Goal: Task Accomplishment & Management: Use online tool/utility

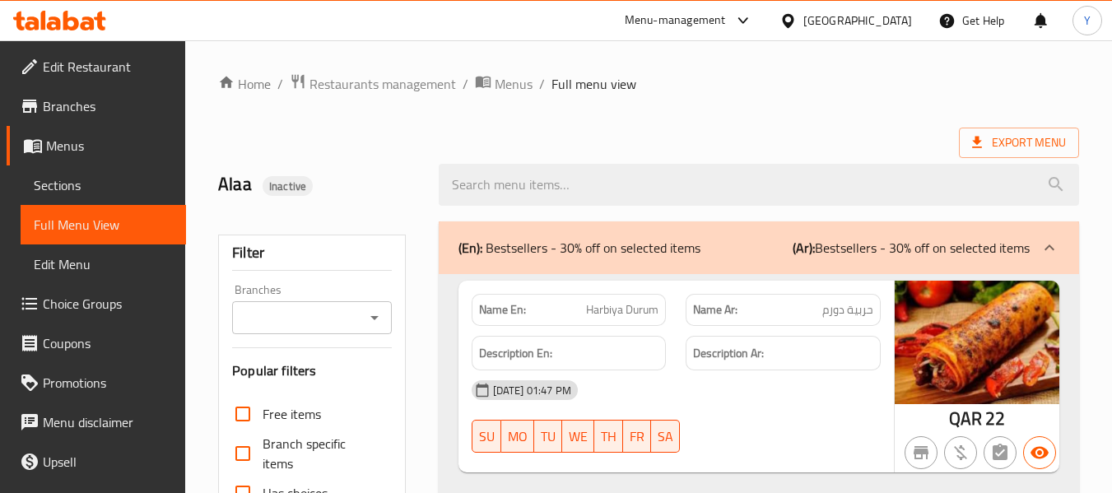
click at [888, 19] on div "[GEOGRAPHIC_DATA]" at bounding box center [858, 21] width 109 height 18
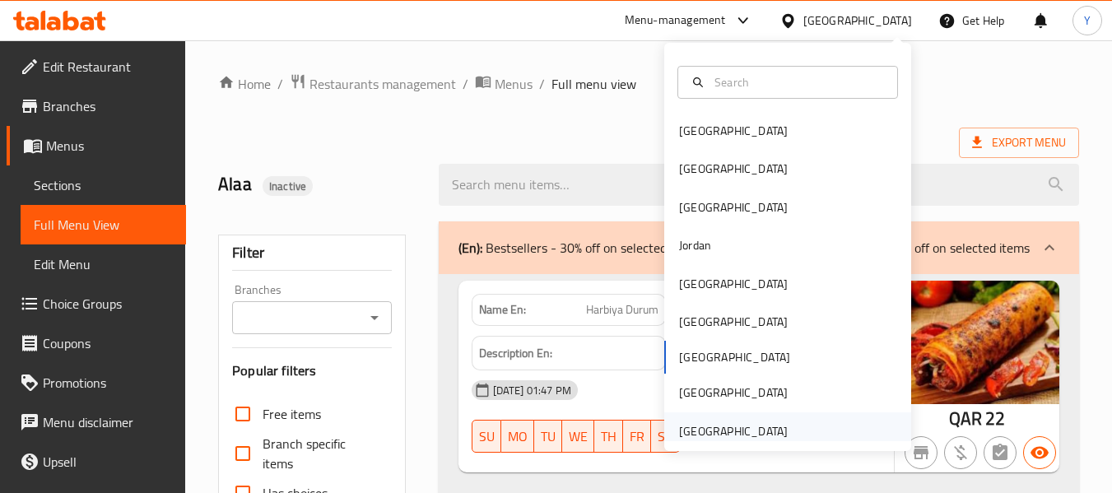
click at [693, 426] on div "[GEOGRAPHIC_DATA]" at bounding box center [733, 431] width 109 height 18
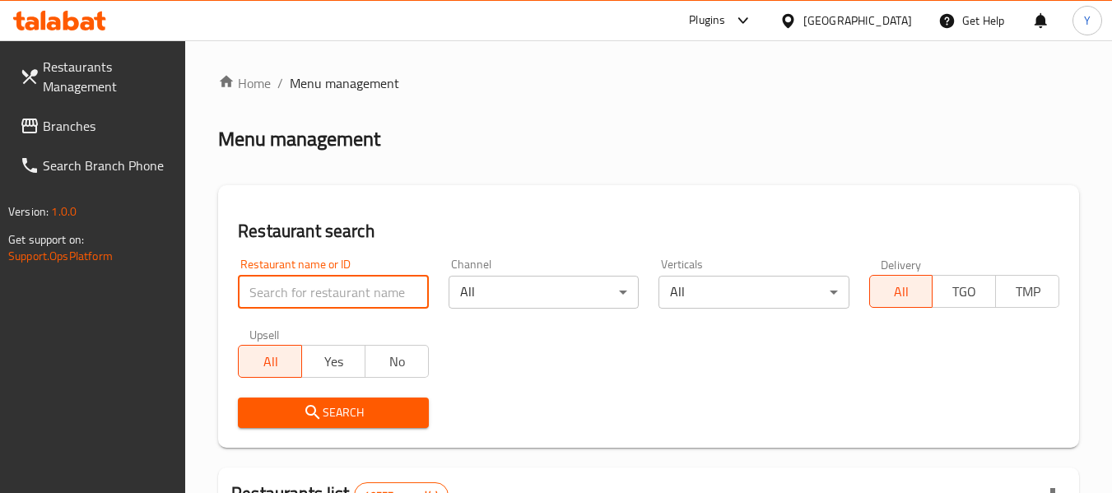
click at [392, 291] on input "search" at bounding box center [333, 292] width 190 height 33
paste input "Lucknow Dhaba"
type input "Lucknow Dhaba"
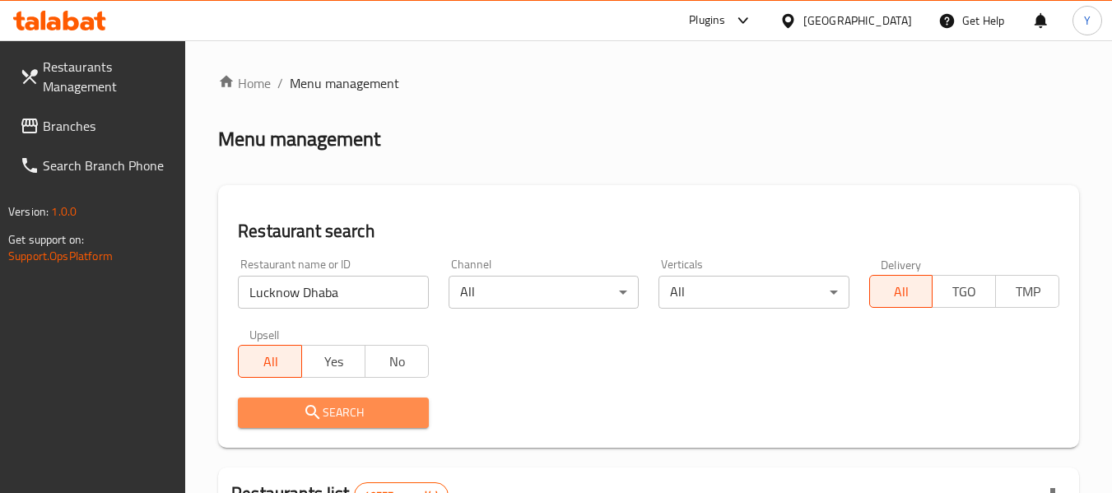
click at [354, 407] on span "Search" at bounding box center [333, 413] width 164 height 21
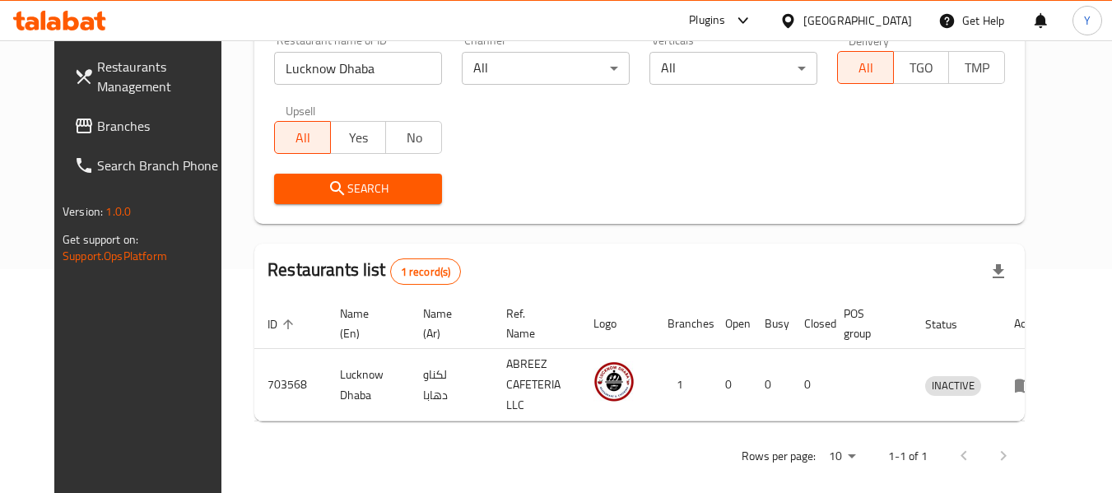
scroll to position [227, 0]
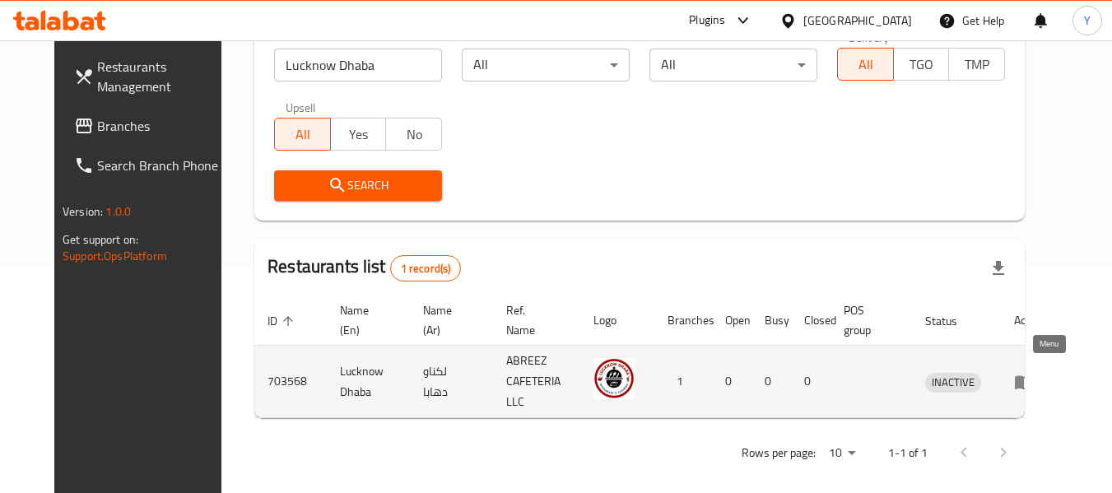
click at [1033, 375] on icon "enhanced table" at bounding box center [1024, 382] width 18 height 14
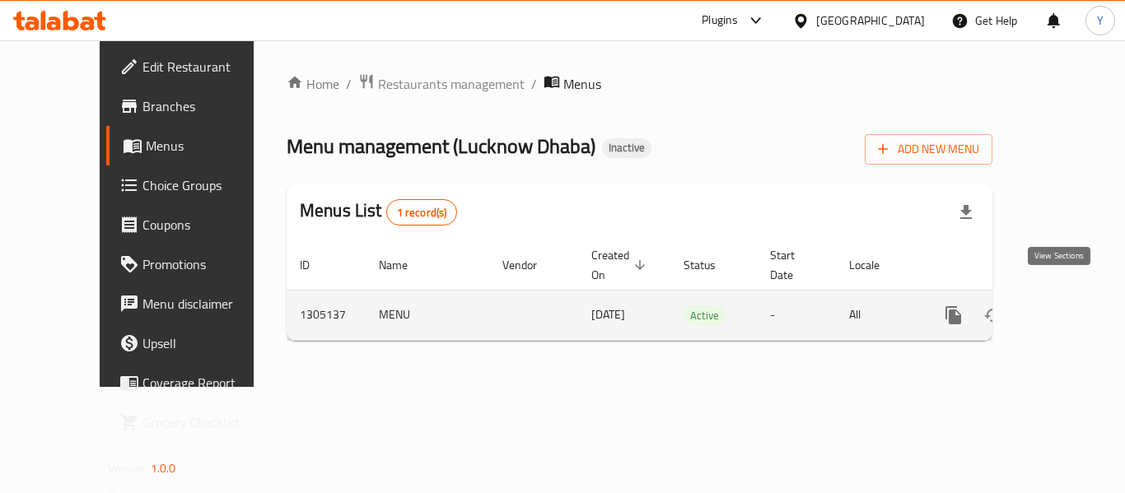
click at [1062, 305] on icon "enhanced table" at bounding box center [1072, 315] width 20 height 20
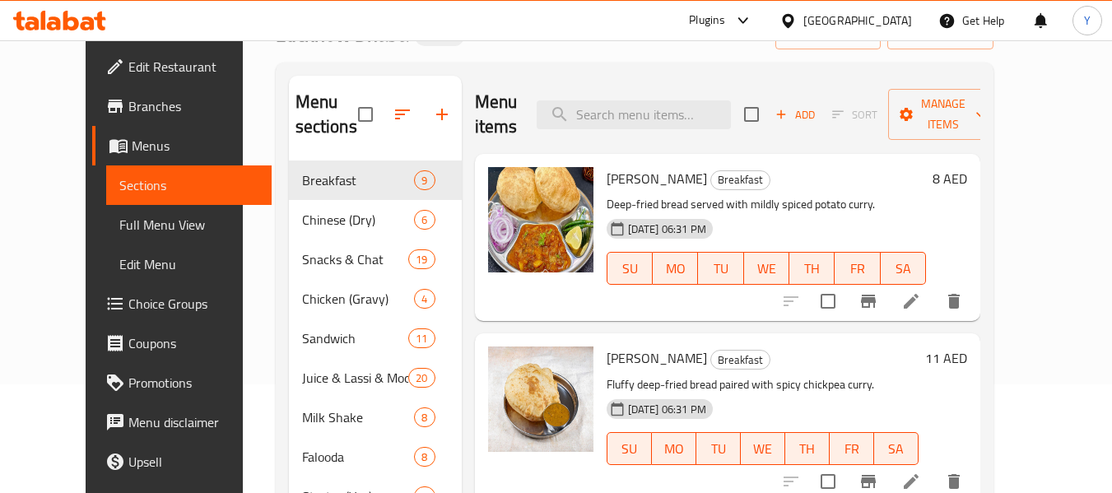
scroll to position [105, 0]
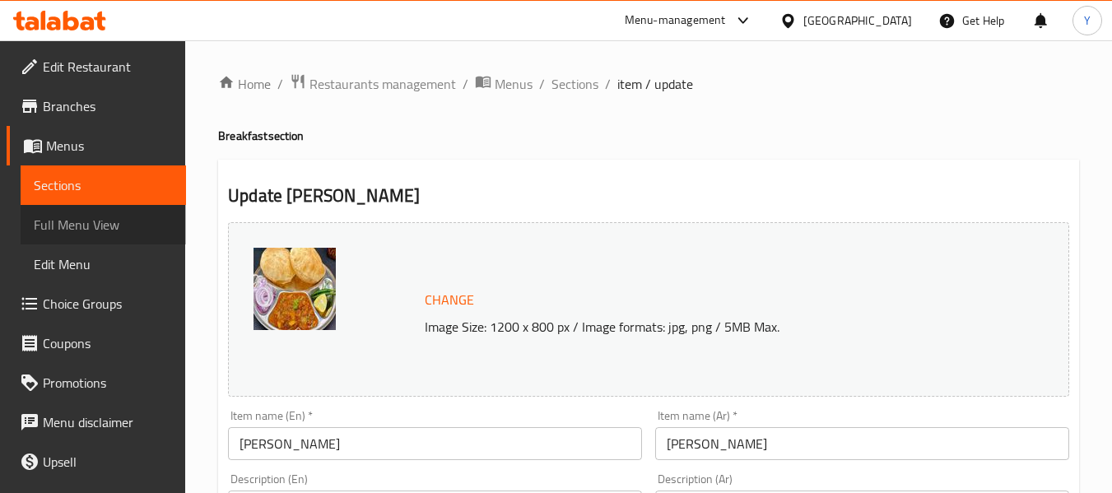
click at [116, 220] on span "Full Menu View" at bounding box center [103, 225] width 139 height 20
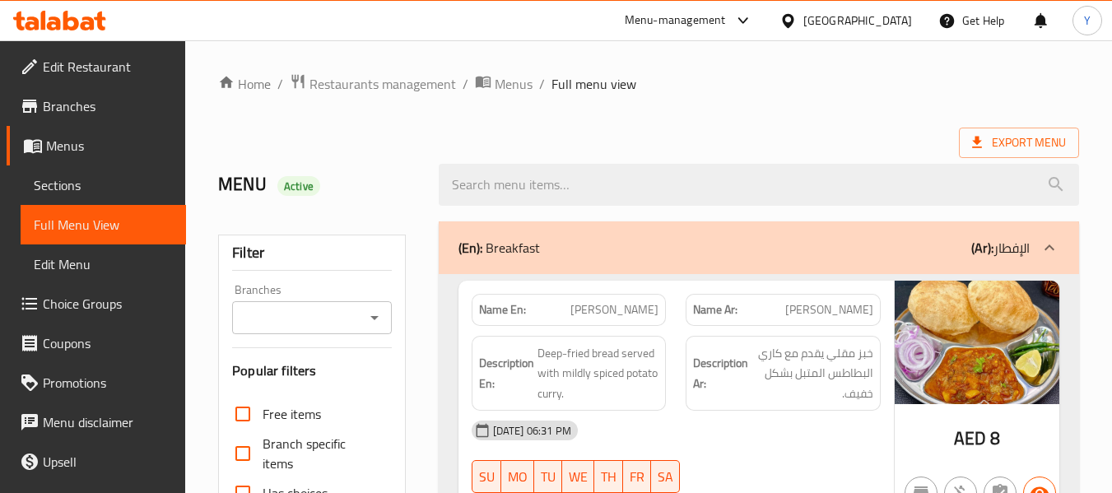
scroll to position [431, 0]
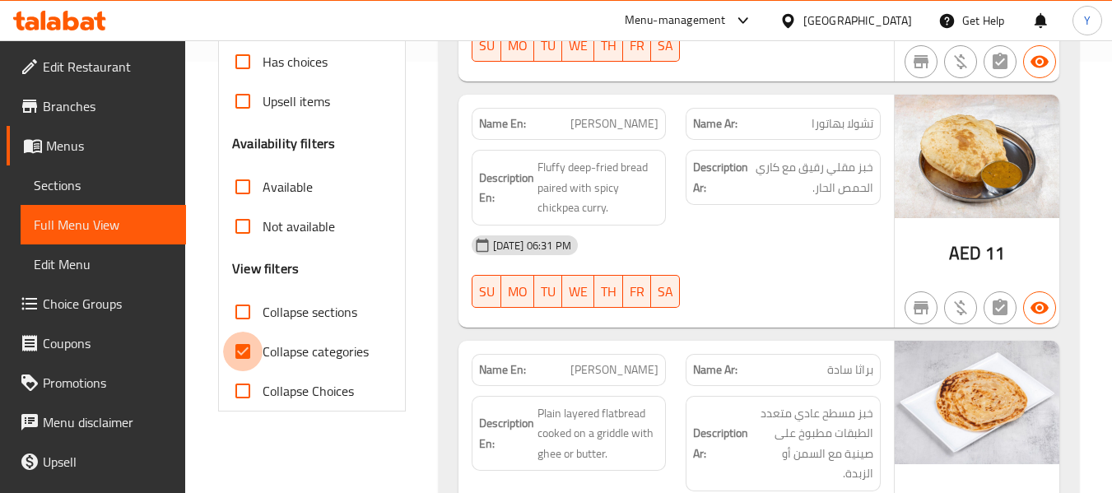
click at [249, 347] on input "Collapse categories" at bounding box center [243, 352] width 40 height 40
checkbox input "false"
click at [242, 310] on input "Collapse sections" at bounding box center [243, 312] width 40 height 40
checkbox input "true"
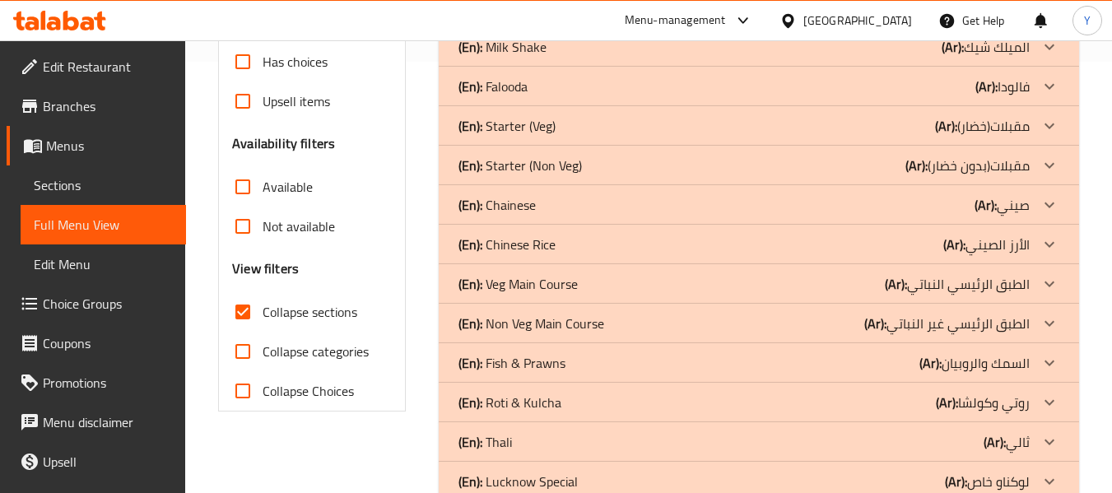
scroll to position [552, 0]
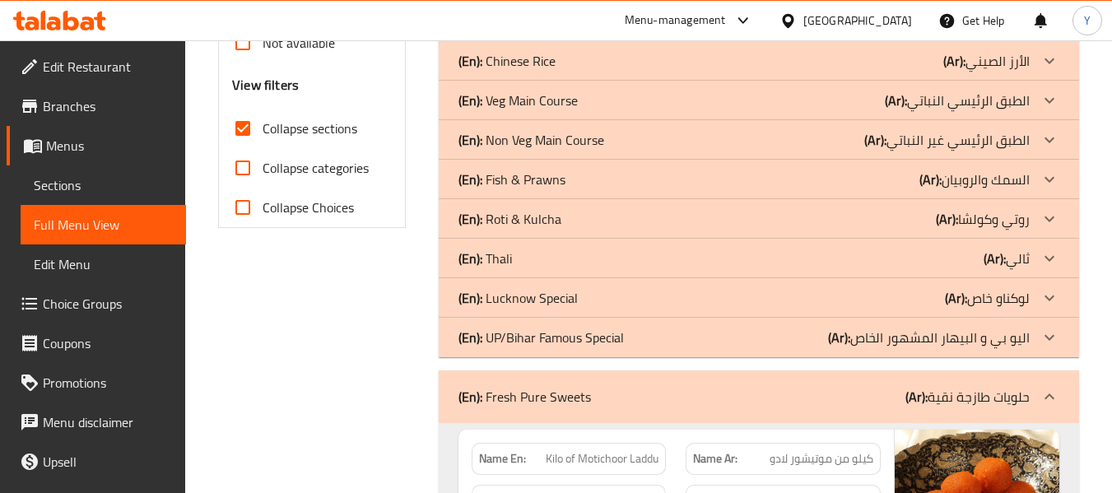
scroll to position [618, 0]
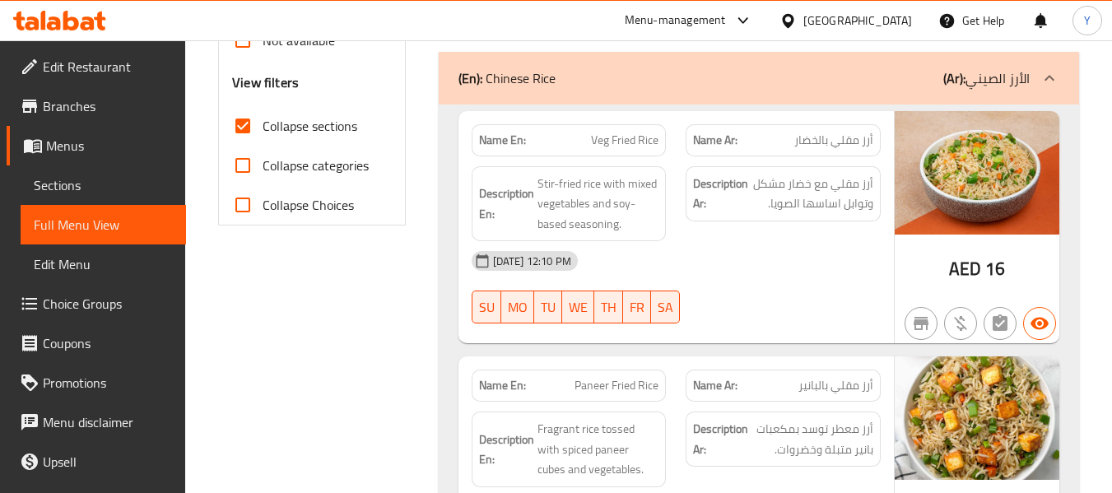
click at [505, 137] on strong "Name En:" at bounding box center [502, 140] width 47 height 17
copy strong "Name En:"
click at [505, 137] on strong "Name En:" at bounding box center [502, 140] width 47 height 17
